Goal: Transaction & Acquisition: Purchase product/service

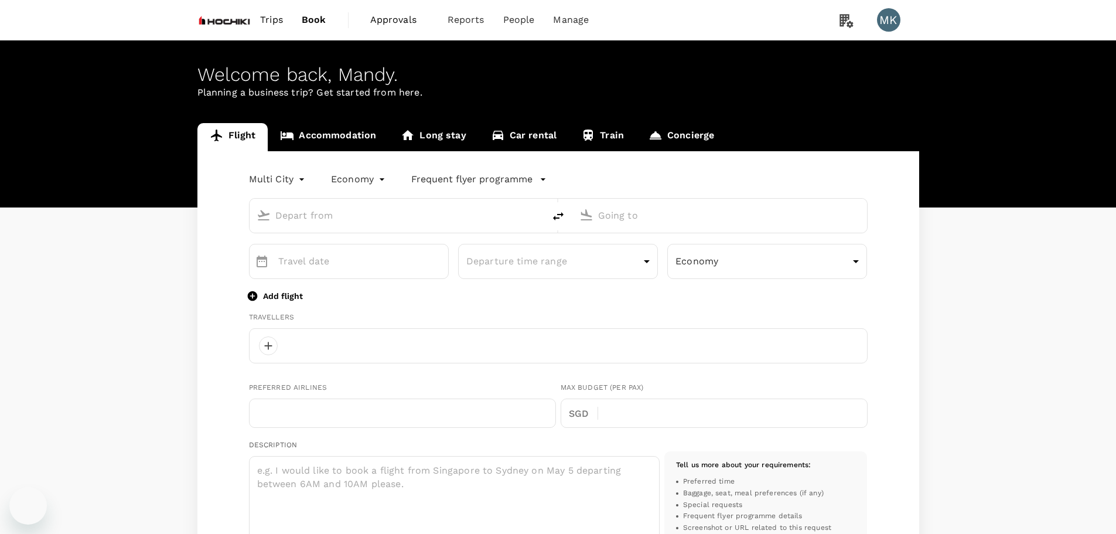
type input "oneway"
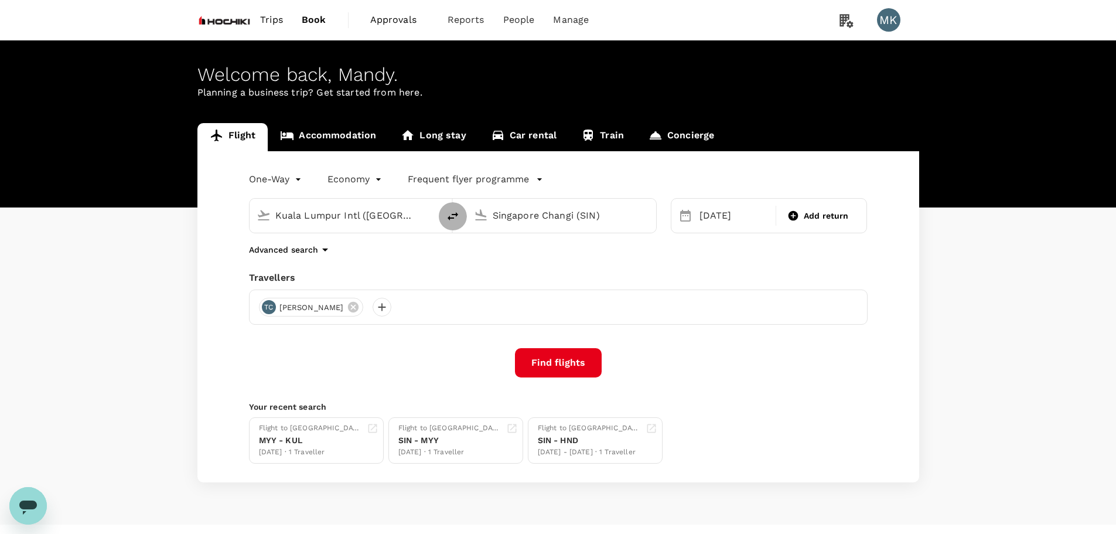
click at [450, 216] on icon "delete" at bounding box center [453, 216] width 14 height 14
type input "Singapore Changi (SIN)"
click at [604, 220] on input "Kuala Lumpur Intl ([GEOGRAPHIC_DATA])" at bounding box center [562, 215] width 139 height 18
click at [563, 266] on p "Tokyo Intl" at bounding box center [578, 261] width 204 height 12
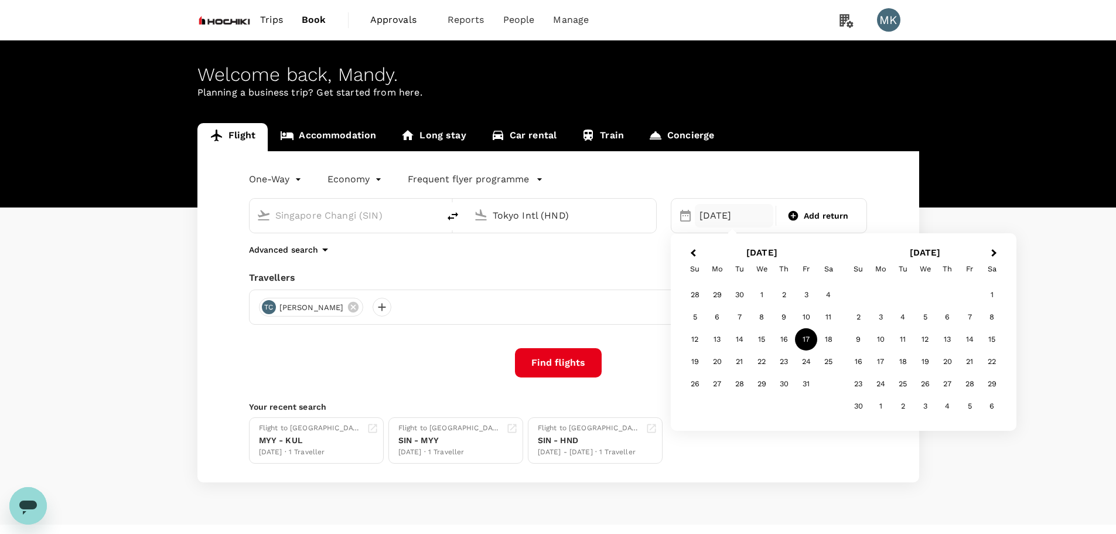
type input "Tokyo Intl (HND)"
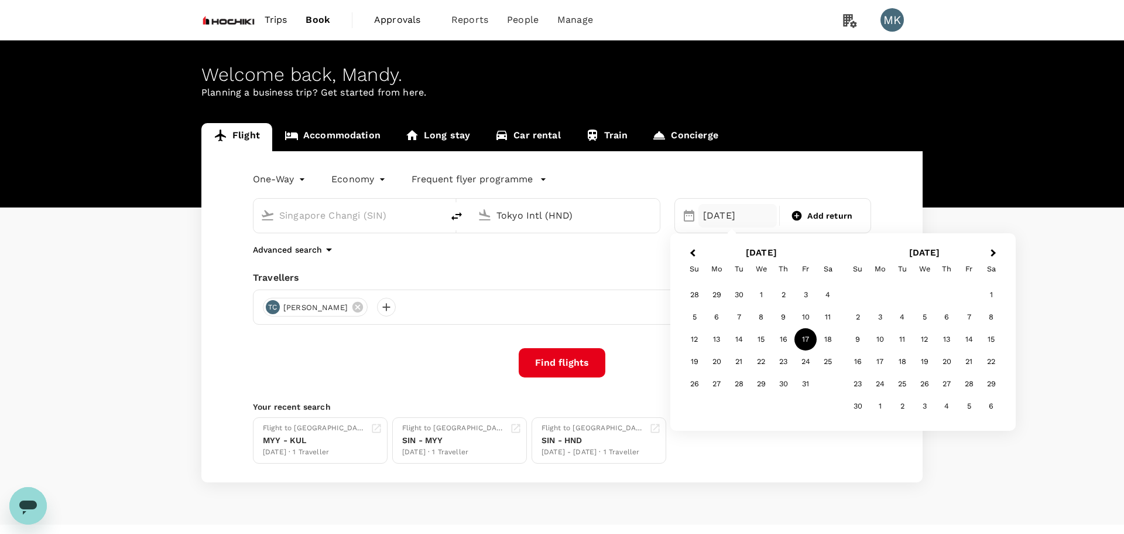
click at [277, 184] on body "Trips Book Approvals 0 Reports People Manage MK Welcome back , Mandy . Planning…" at bounding box center [562, 278] width 1124 height 556
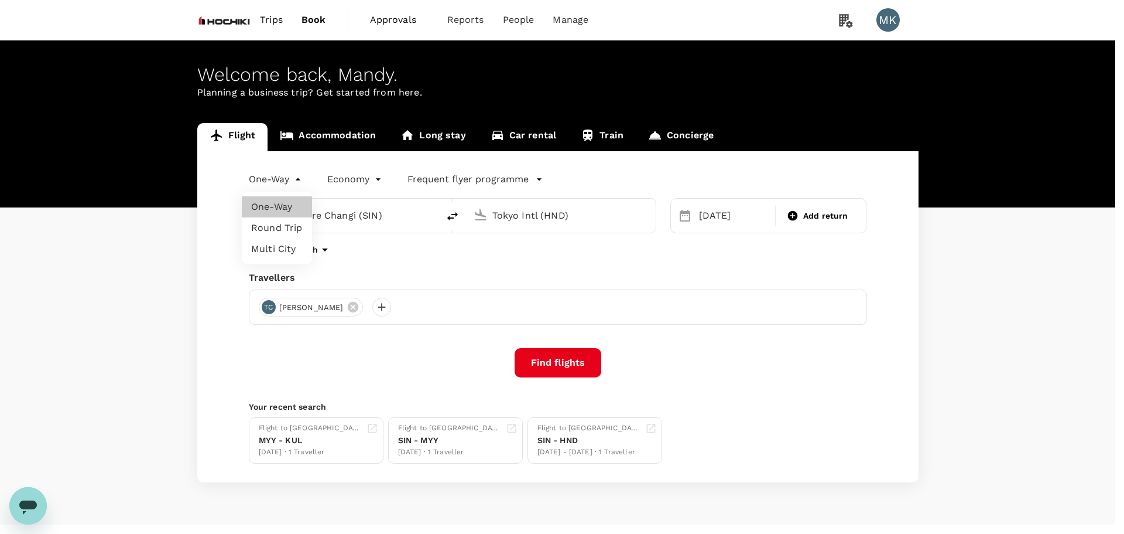
click at [283, 231] on li "Round Trip" at bounding box center [277, 227] width 70 height 21
type input "roundtrip"
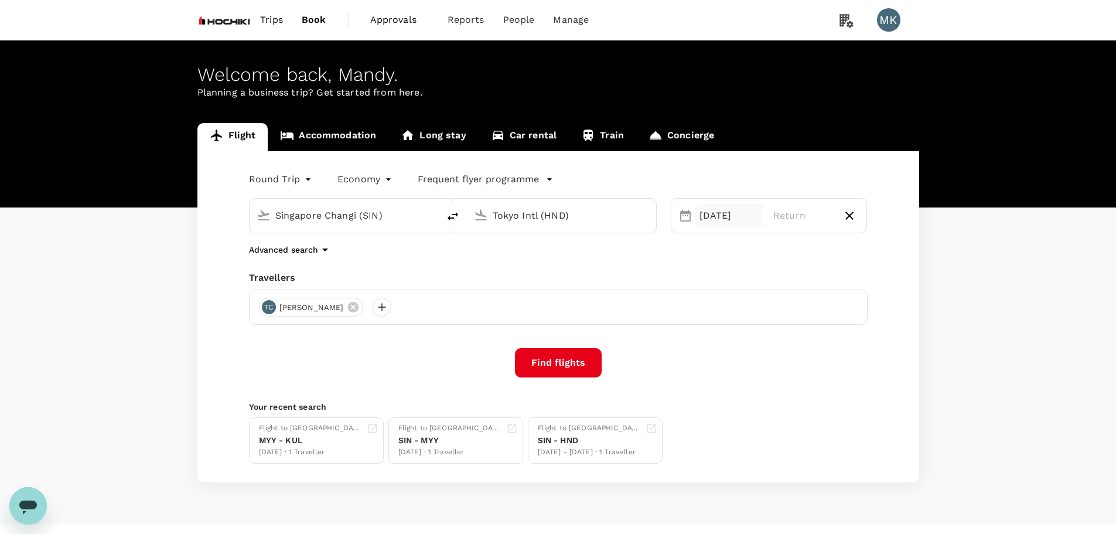
click at [731, 218] on div "[DATE]" at bounding box center [729, 215] width 69 height 23
click at [924, 316] on div "5" at bounding box center [925, 317] width 22 height 22
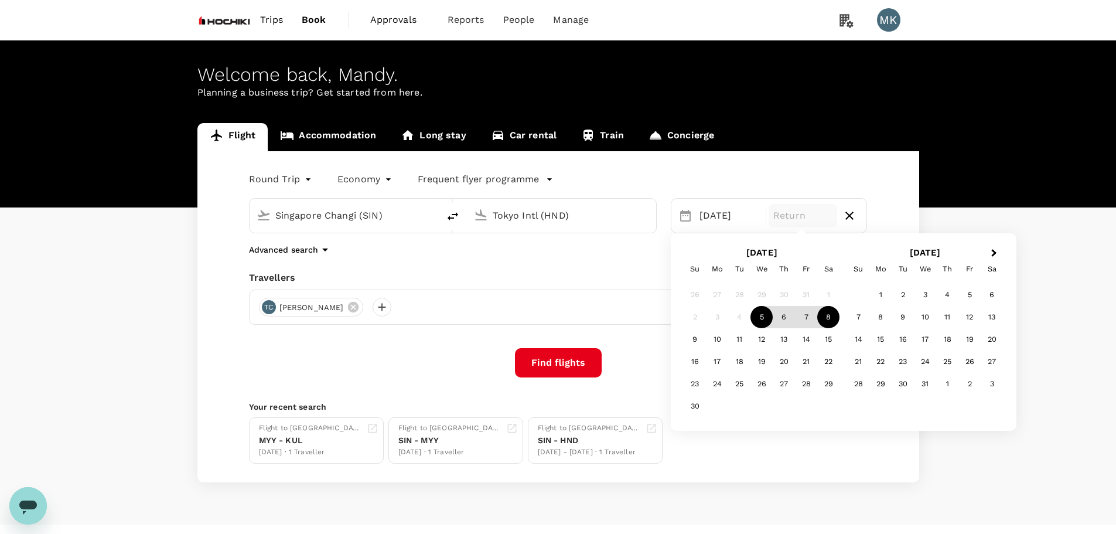
click at [825, 324] on div "8" at bounding box center [828, 317] width 22 height 22
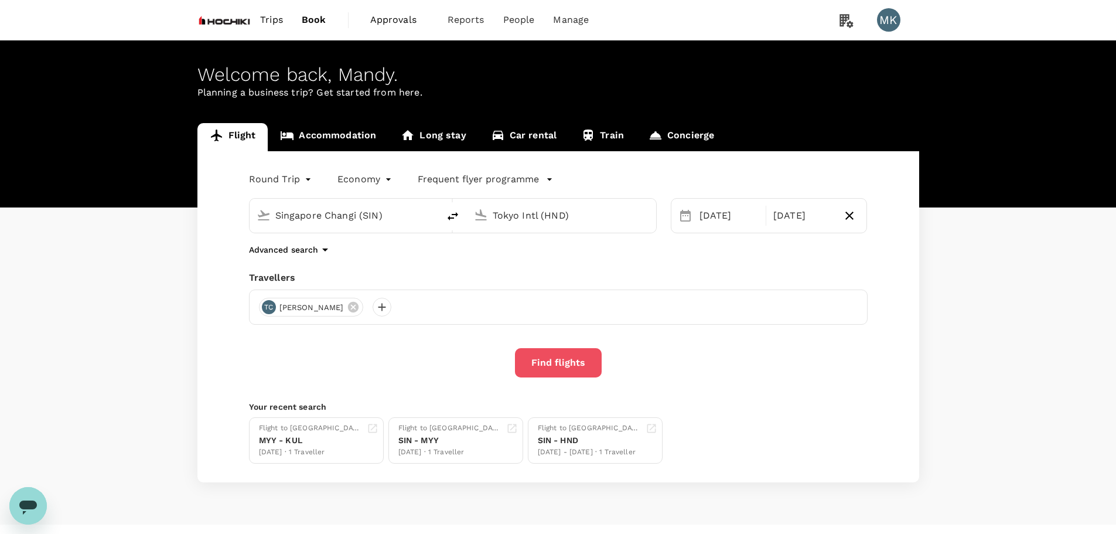
click at [567, 358] on button "Find flights" at bounding box center [558, 362] width 87 height 29
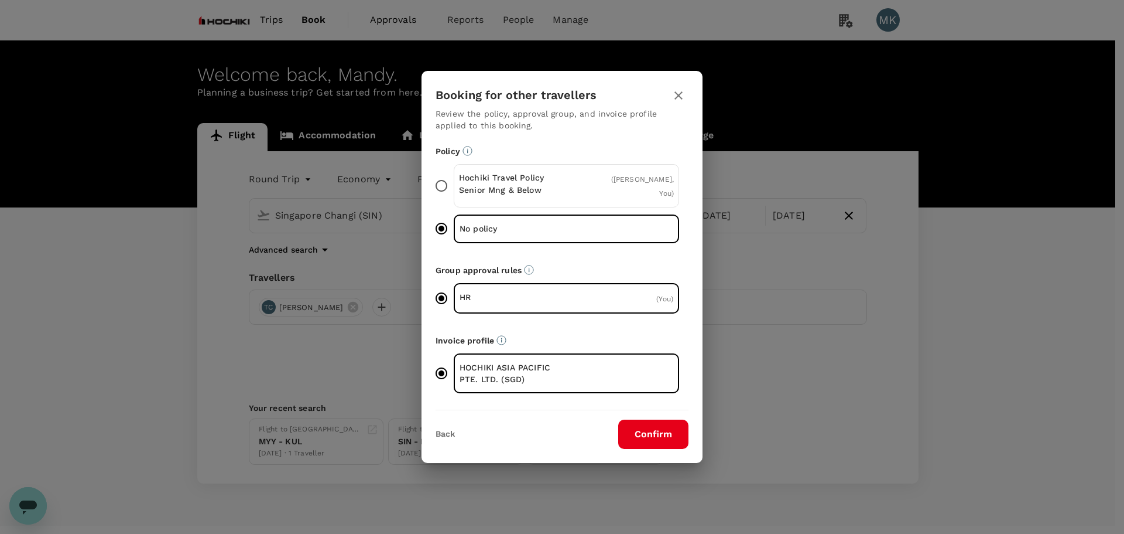
click at [617, 430] on div "Confirm" at bounding box center [646, 433] width 84 height 29
click at [657, 445] on button "Confirm" at bounding box center [653, 433] width 70 height 29
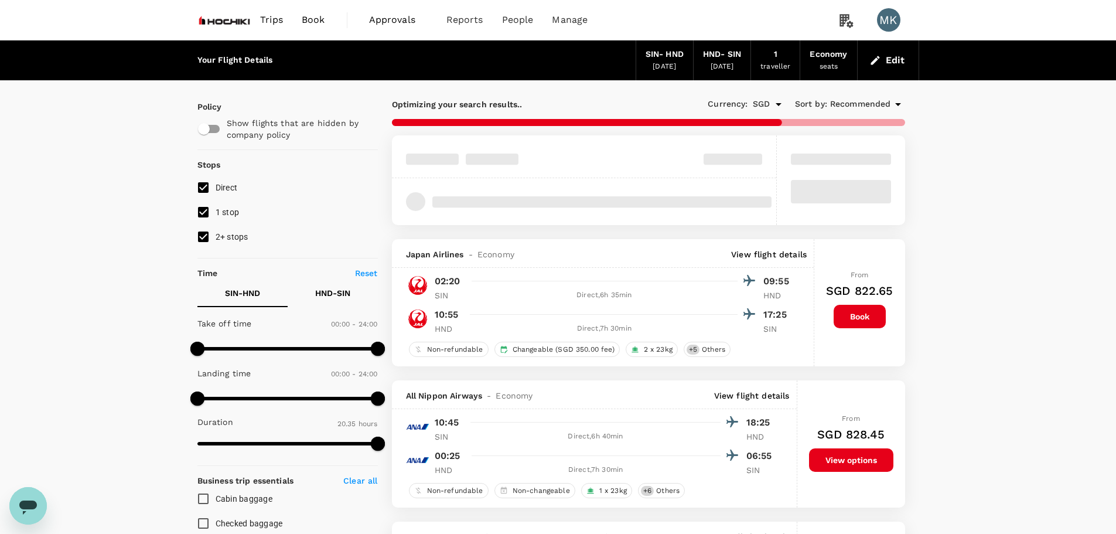
click at [237, 214] on span "1 stop" at bounding box center [228, 211] width 24 height 9
click at [216, 214] on input "1 stop" at bounding box center [203, 212] width 25 height 25
checkbox input "false"
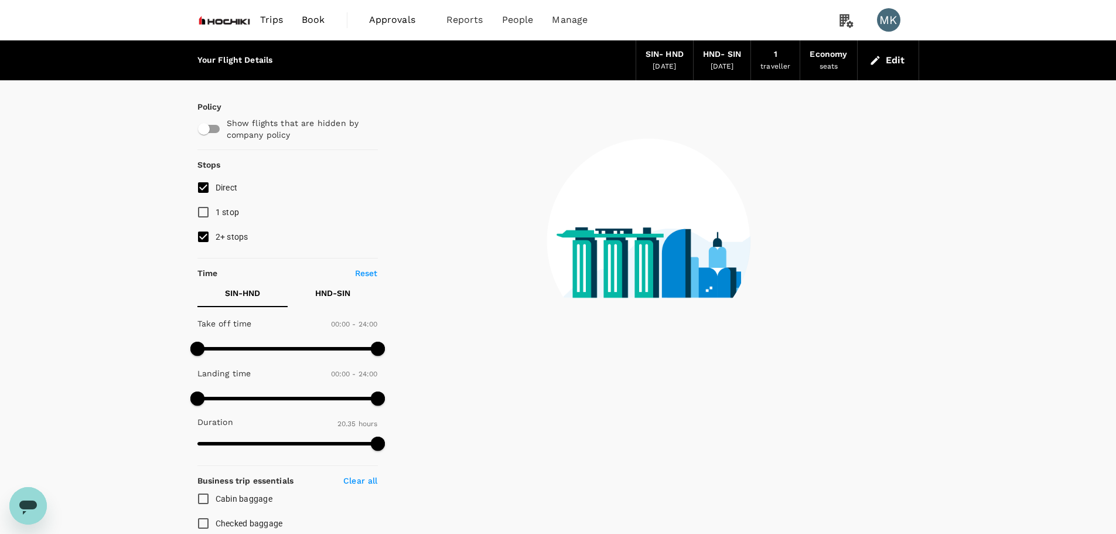
click at [221, 234] on span "2+ stops" at bounding box center [232, 236] width 33 height 9
click at [216, 234] on input "2+ stops" at bounding box center [203, 236] width 25 height 25
checkbox input "false"
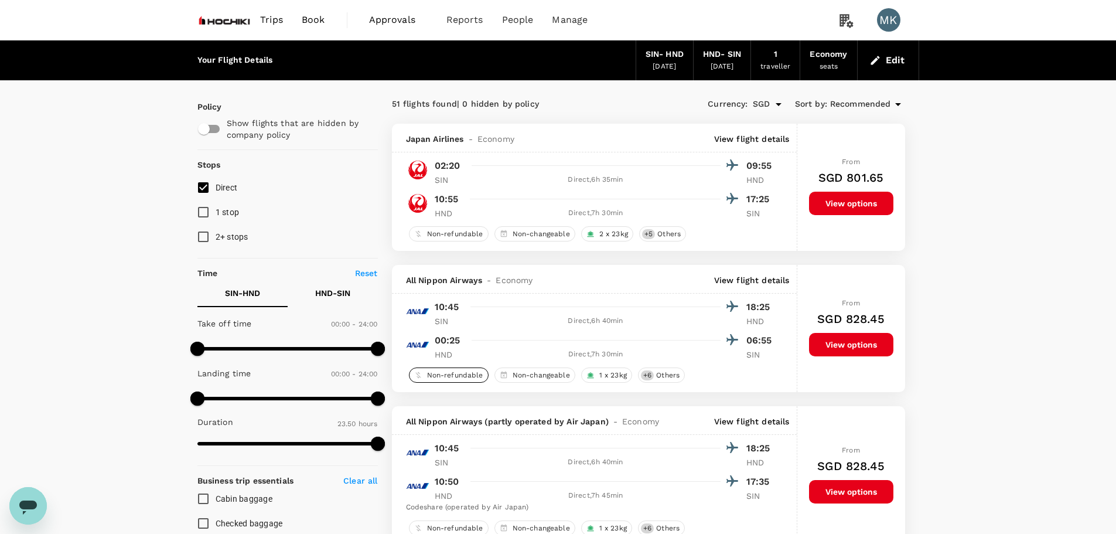
type input "1430"
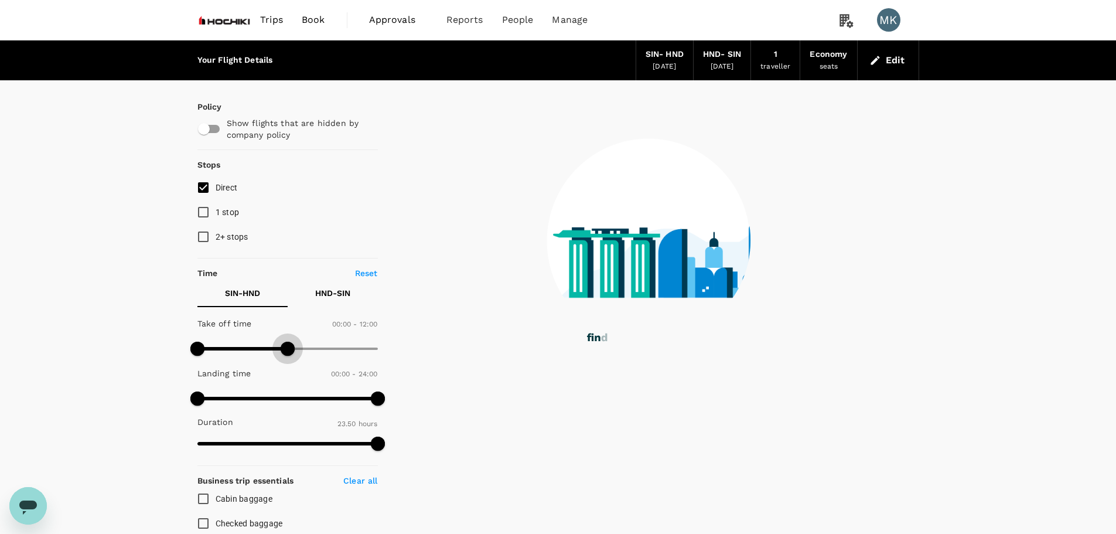
type input "750"
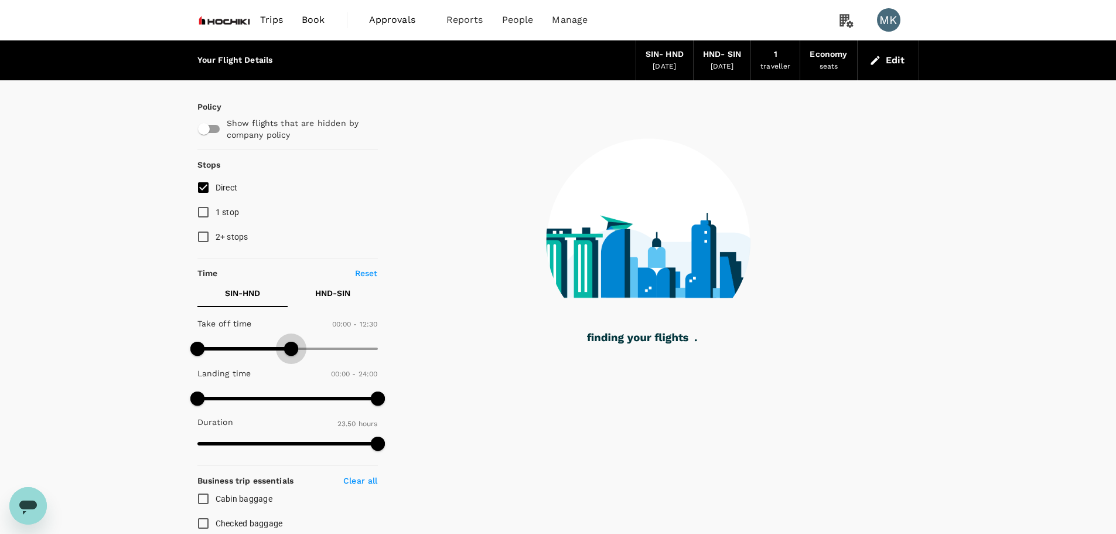
drag, startPoint x: 378, startPoint y: 348, endPoint x: 292, endPoint y: 354, distance: 85.7
click at [292, 354] on span at bounding box center [291, 348] width 14 height 14
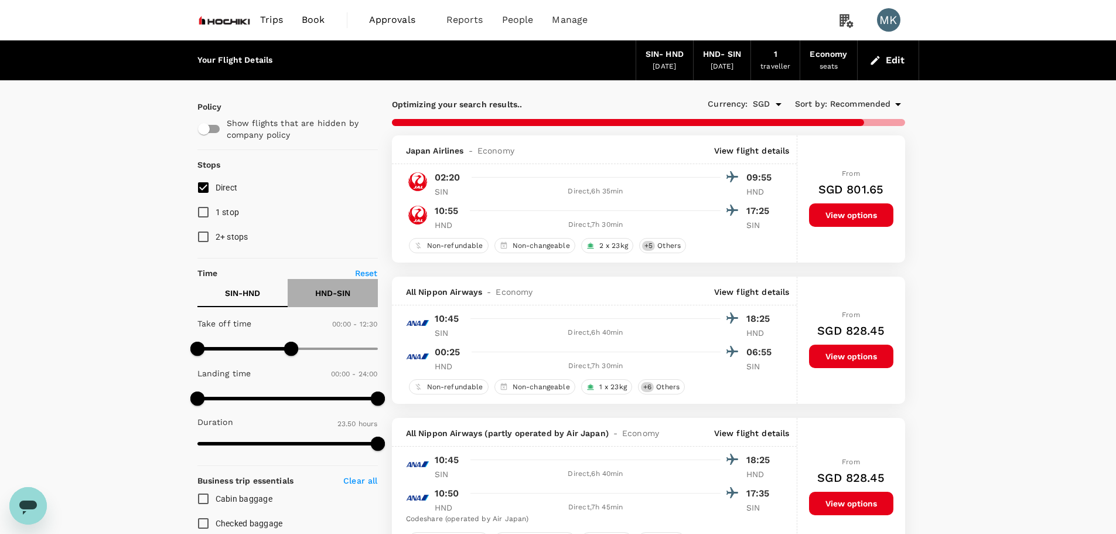
click at [338, 302] on button "HND - SIN" at bounding box center [333, 293] width 90 height 28
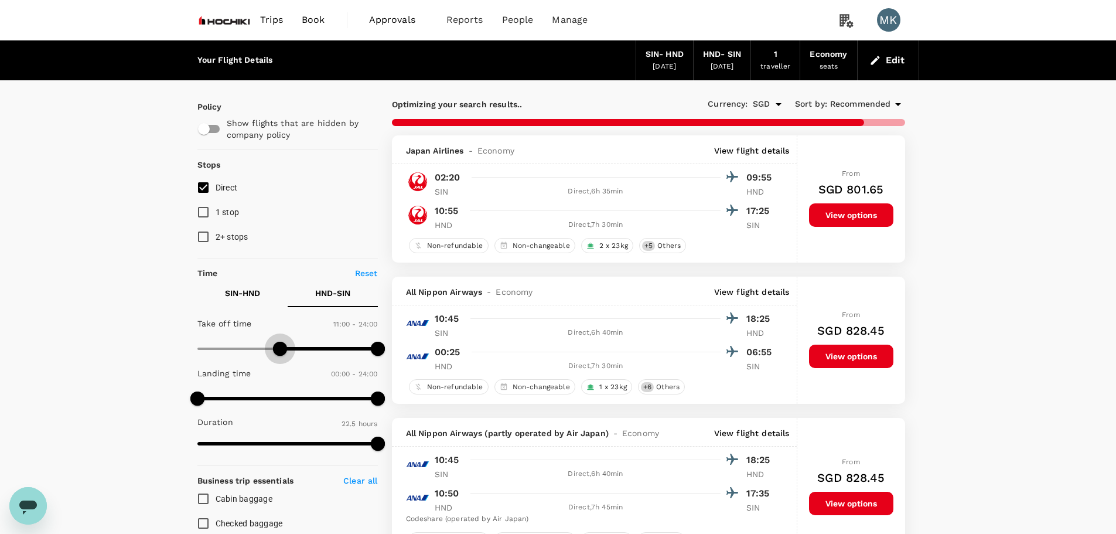
type input "690"
drag, startPoint x: 199, startPoint y: 348, endPoint x: 283, endPoint y: 347, distance: 84.3
click at [283, 347] on span at bounding box center [283, 348] width 14 height 14
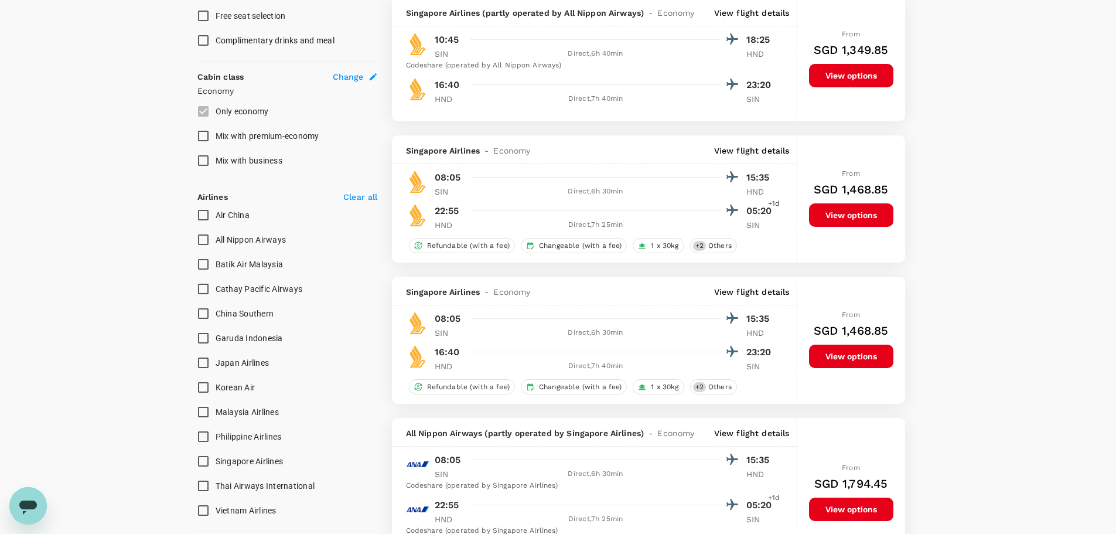
scroll to position [586, 0]
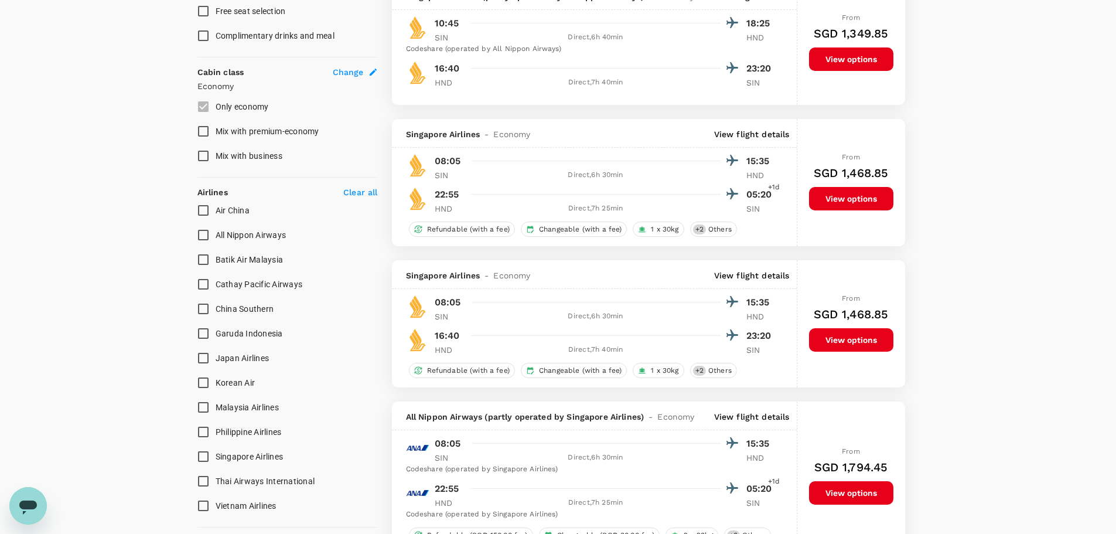
click at [856, 347] on button "View options" at bounding box center [851, 339] width 84 height 23
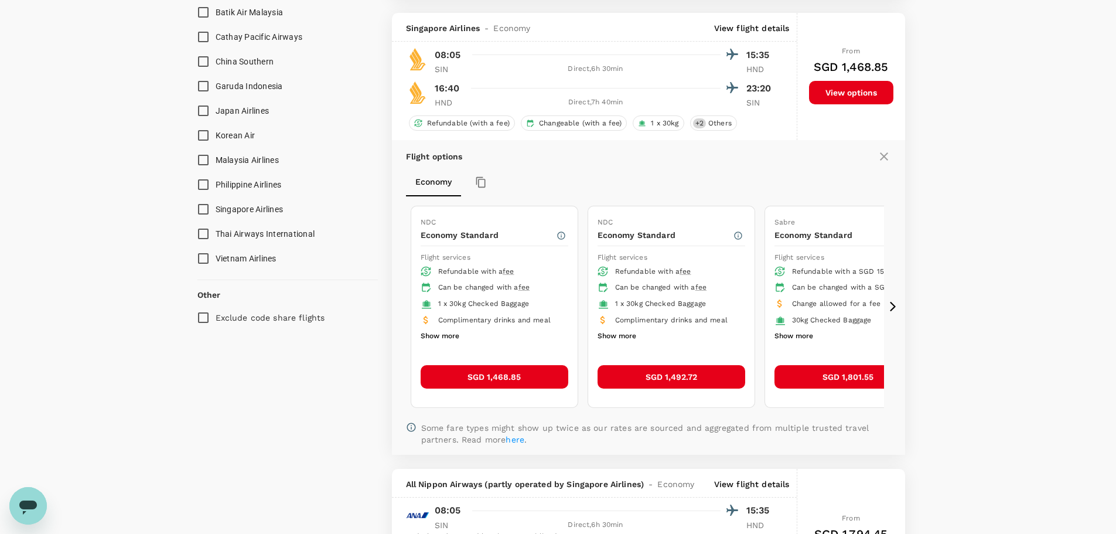
scroll to position [846, 0]
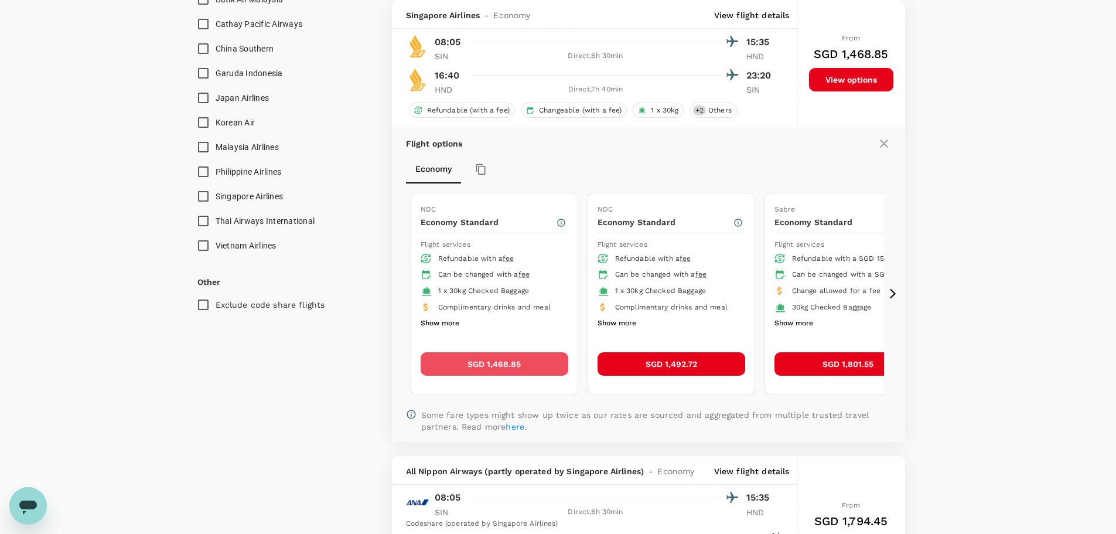
click at [550, 363] on button "SGD 1,468.85" at bounding box center [494, 363] width 148 height 23
